Goal: Entertainment & Leisure: Consume media (video, audio)

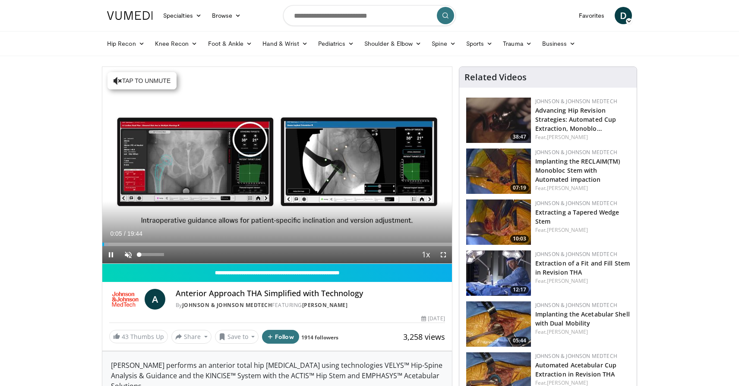
click at [127, 253] on span "Video Player" at bounding box center [128, 254] width 17 height 17
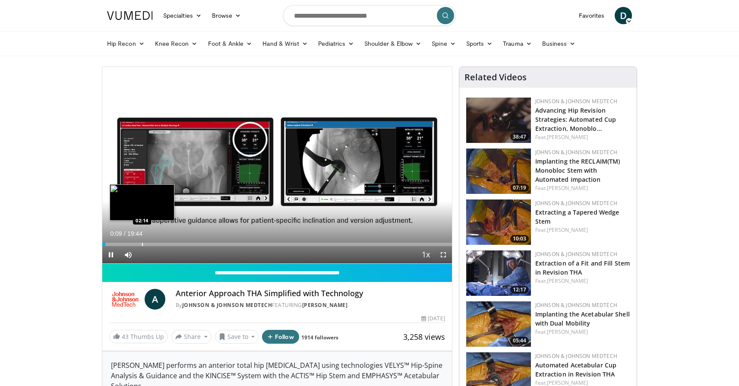
click at [142, 244] on div "Loaded : 1.69% 00:10 02:14" at bounding box center [277, 244] width 350 height 3
click at [120, 244] on div "Progress Bar" at bounding box center [120, 244] width 1 height 3
click at [443, 256] on span "Video Player" at bounding box center [443, 254] width 17 height 17
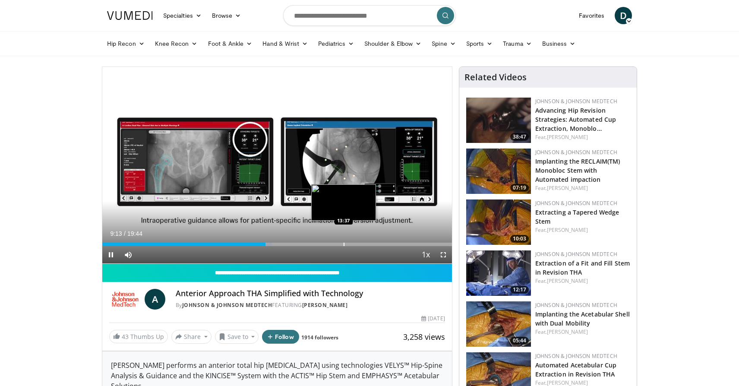
click at [344, 243] on div "Progress Bar" at bounding box center [344, 244] width 1 height 3
click at [331, 244] on div "Progress Bar" at bounding box center [331, 244] width 1 height 3
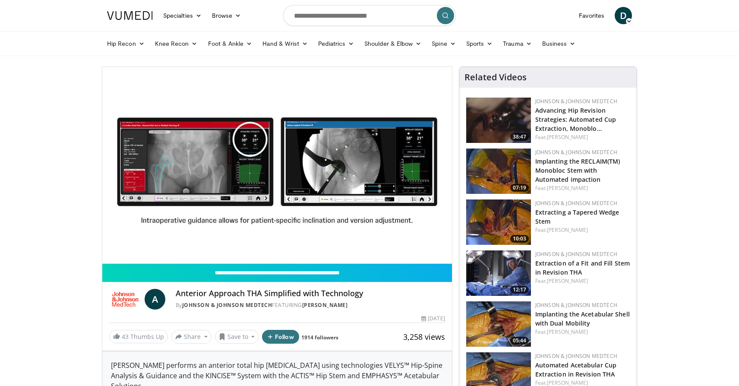
click at [319, 260] on div "Progress Bar" at bounding box center [319, 261] width 1 height 3
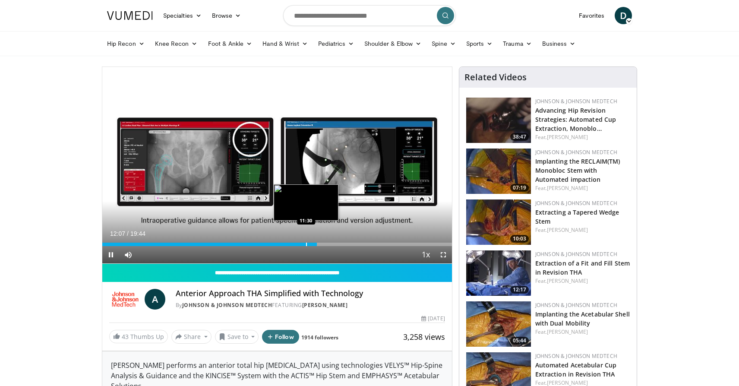
click at [306, 243] on div "Progress Bar" at bounding box center [306, 244] width 1 height 3
click at [296, 245] on div "Progress Bar" at bounding box center [296, 244] width 1 height 3
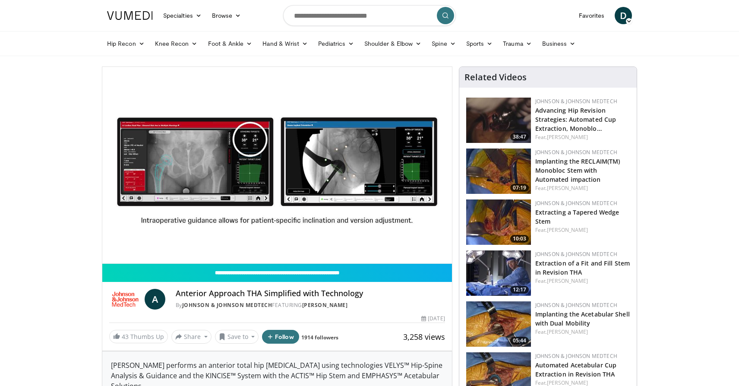
click at [296, 260] on div "Progress Bar" at bounding box center [296, 261] width 1 height 3
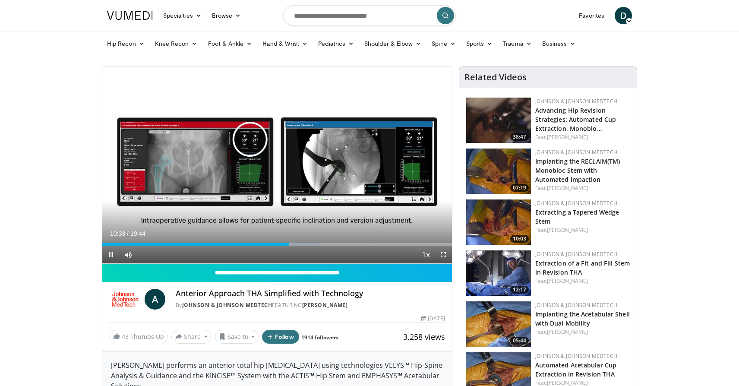
click at [446, 252] on span "Video Player" at bounding box center [443, 254] width 17 height 17
